Goal: Information Seeking & Learning: Learn about a topic

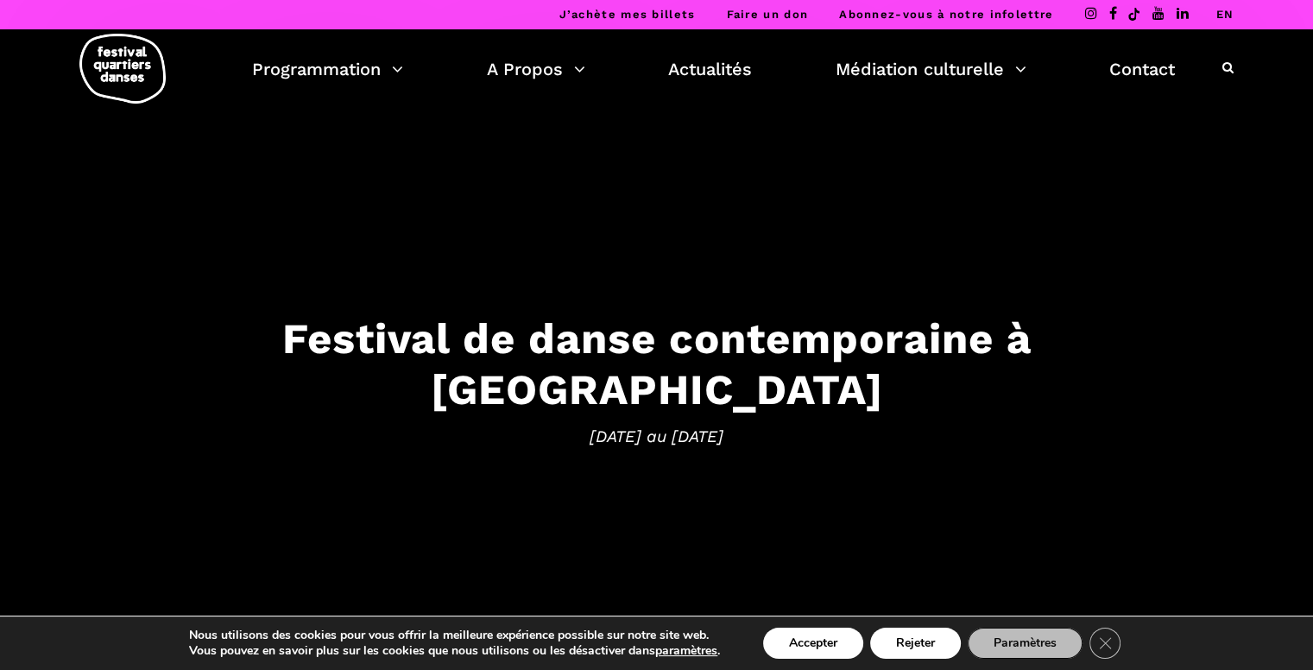
click at [1222, 16] on link "EN" at bounding box center [1225, 14] width 18 height 13
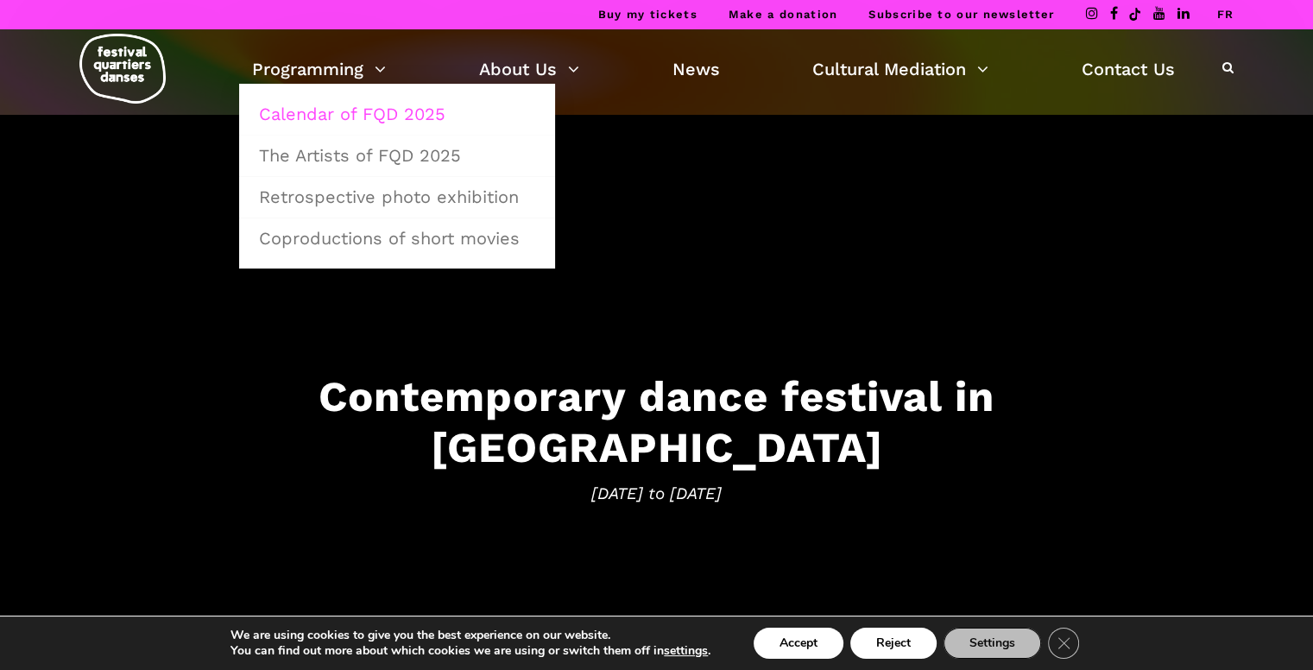
click at [311, 106] on link "Calendar of FQD 2025" at bounding box center [397, 114] width 297 height 40
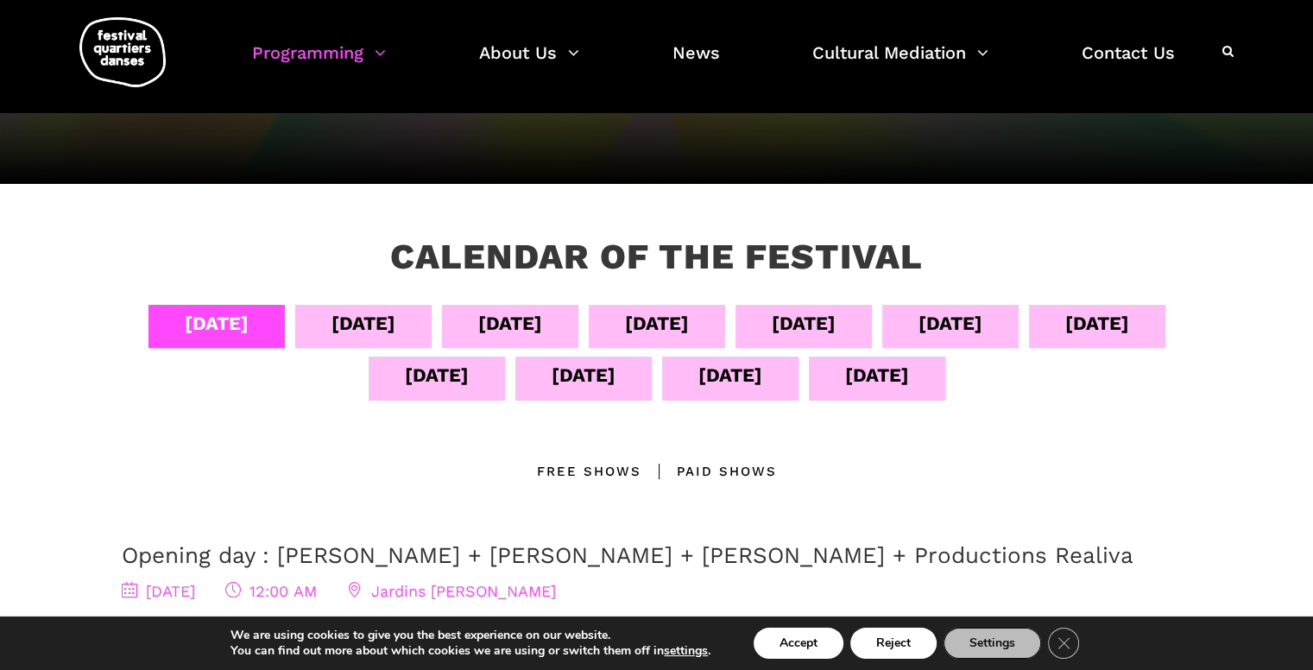
scroll to position [199, 0]
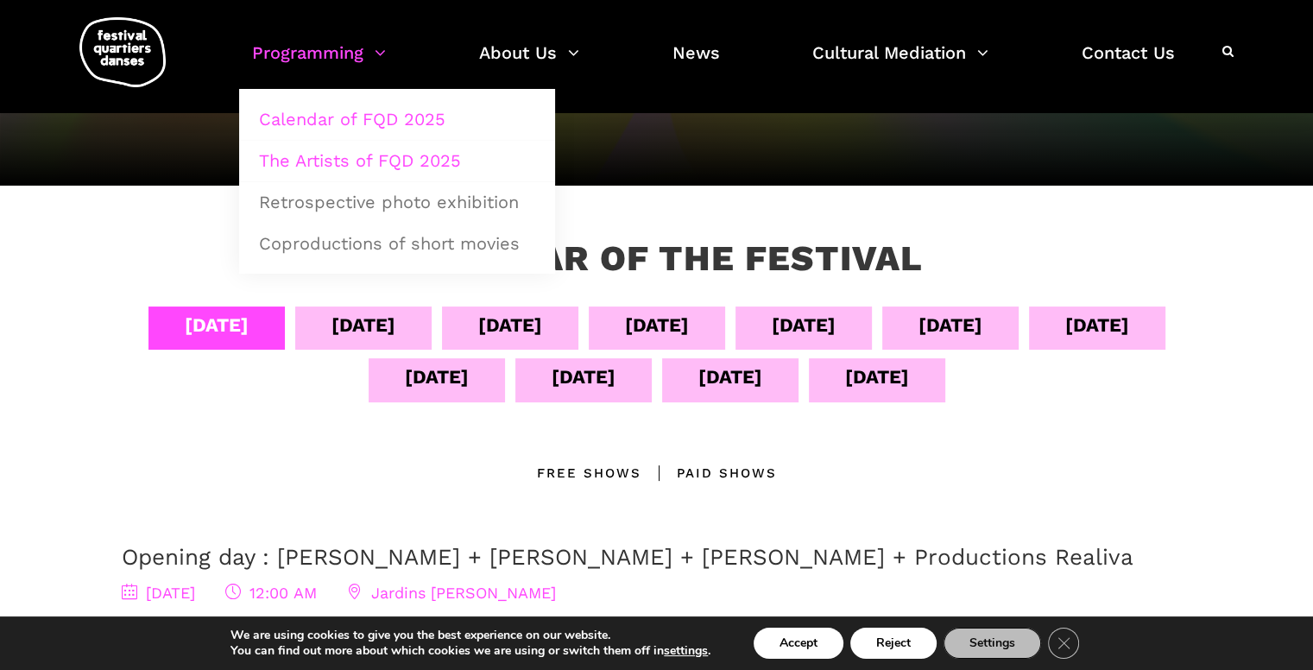
click at [362, 164] on link "The Artists of FQD 2025" at bounding box center [397, 161] width 297 height 40
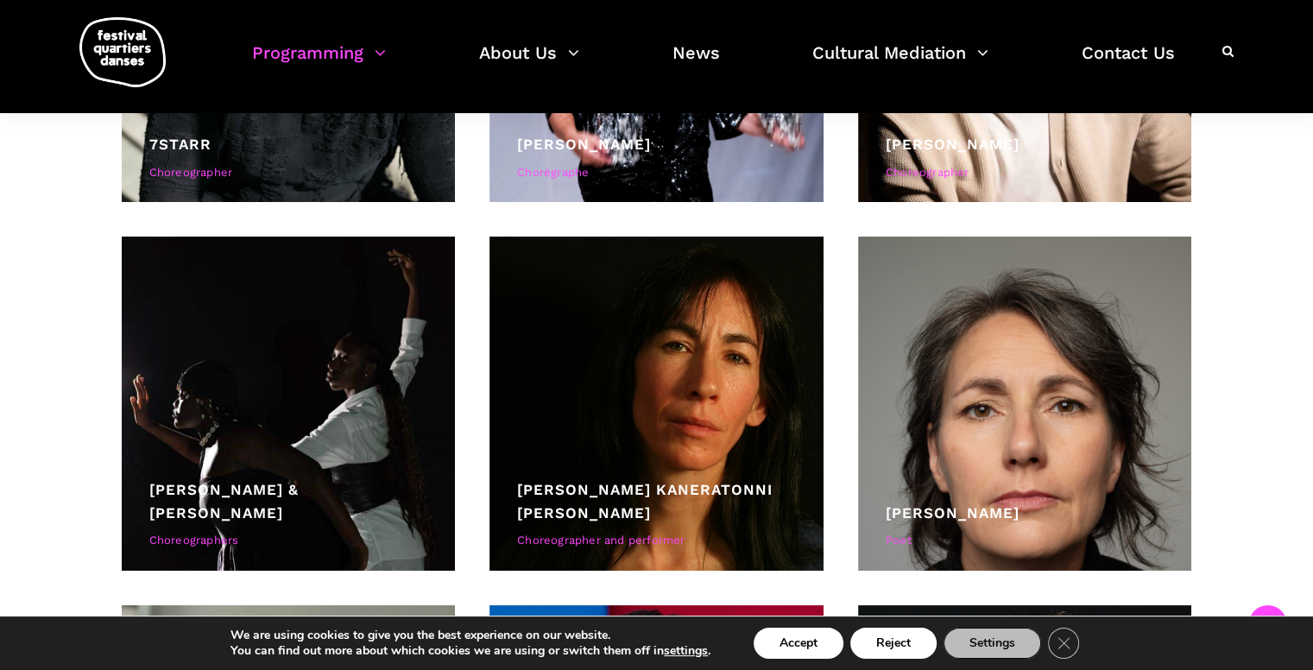
scroll to position [4478, 0]
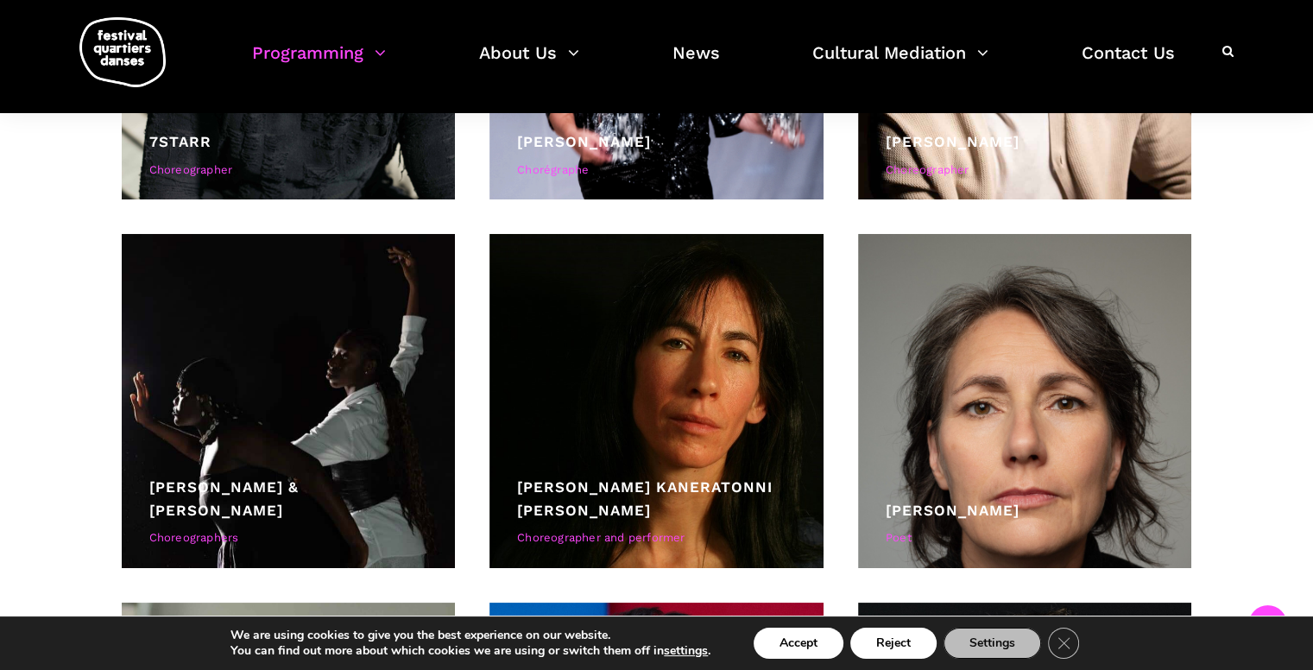
drag, startPoint x: 316, startPoint y: 502, endPoint x: 29, endPoint y: 480, distance: 287.4
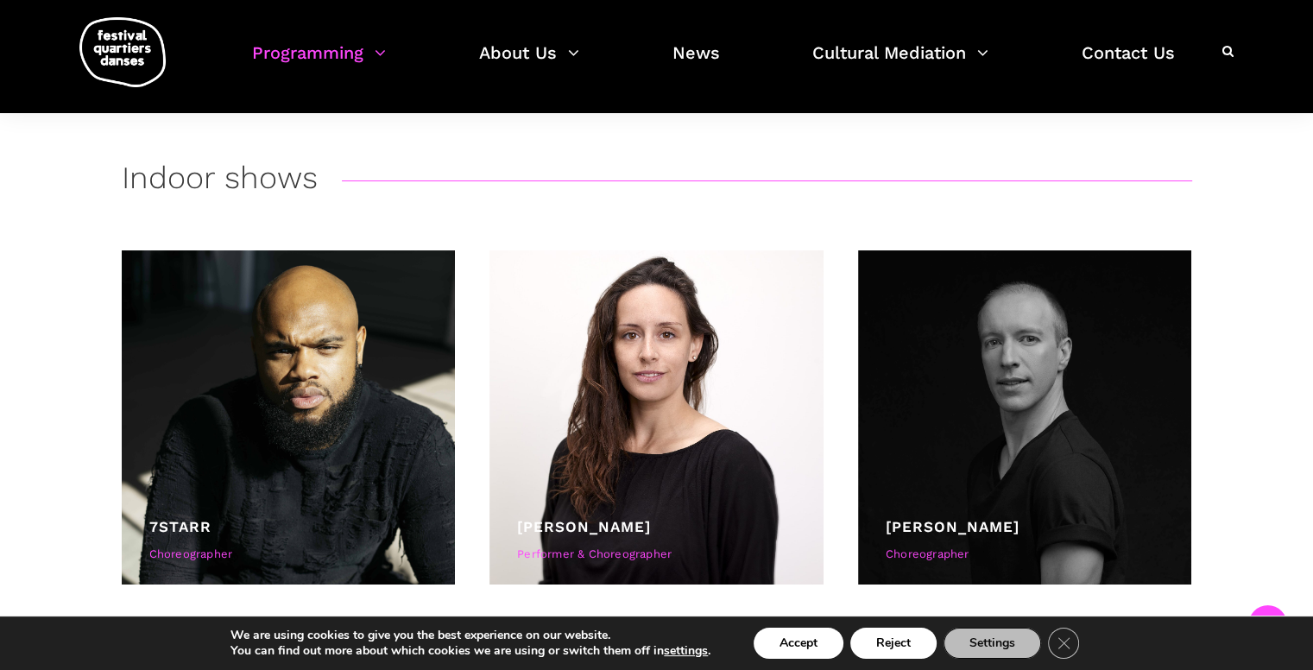
scroll to position [0, 0]
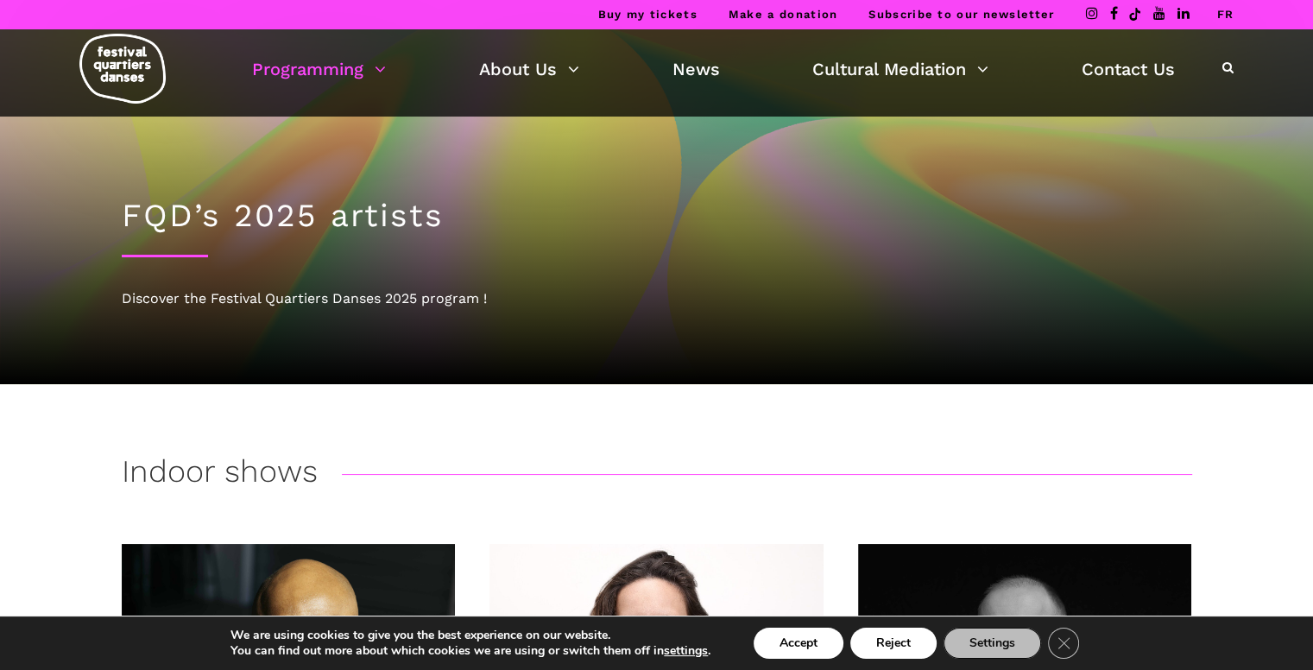
click at [150, 40] on img at bounding box center [122, 69] width 86 height 70
